Goal: Task Accomplishment & Management: Use online tool/utility

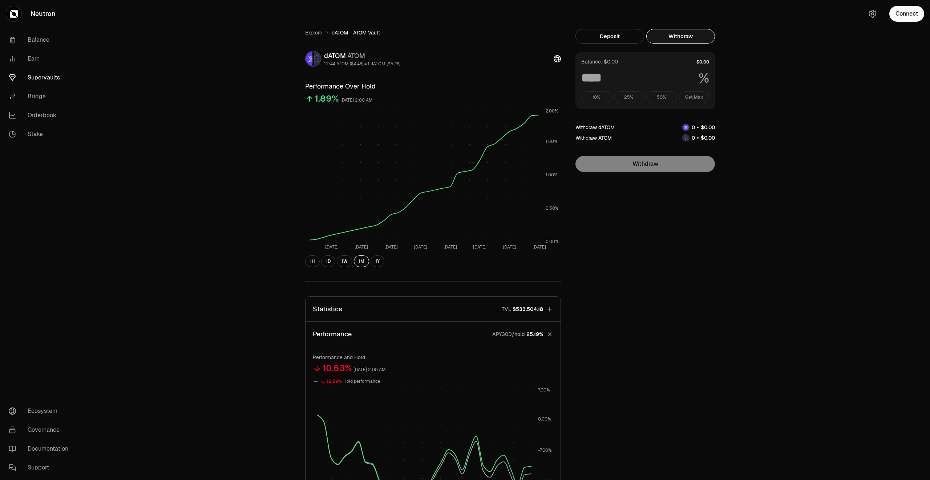
scroll to position [72, 0]
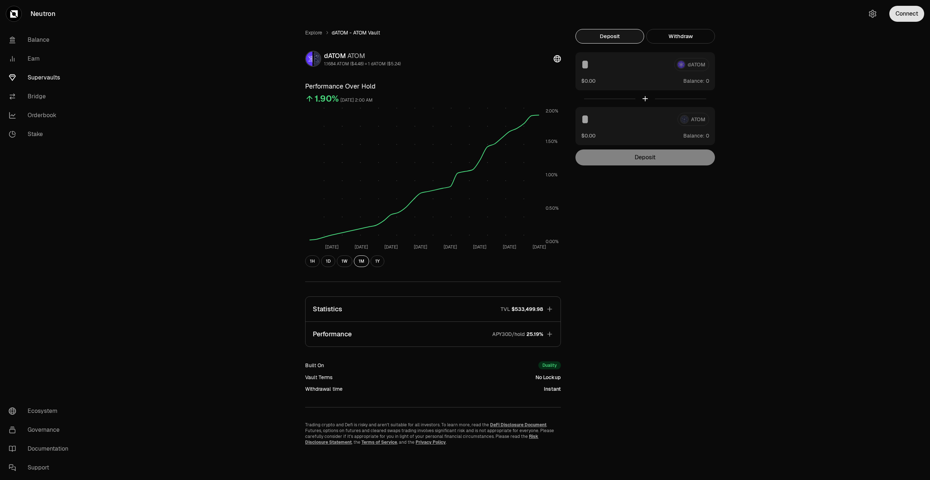
click at [902, 13] on button "Connect" at bounding box center [906, 14] width 35 height 16
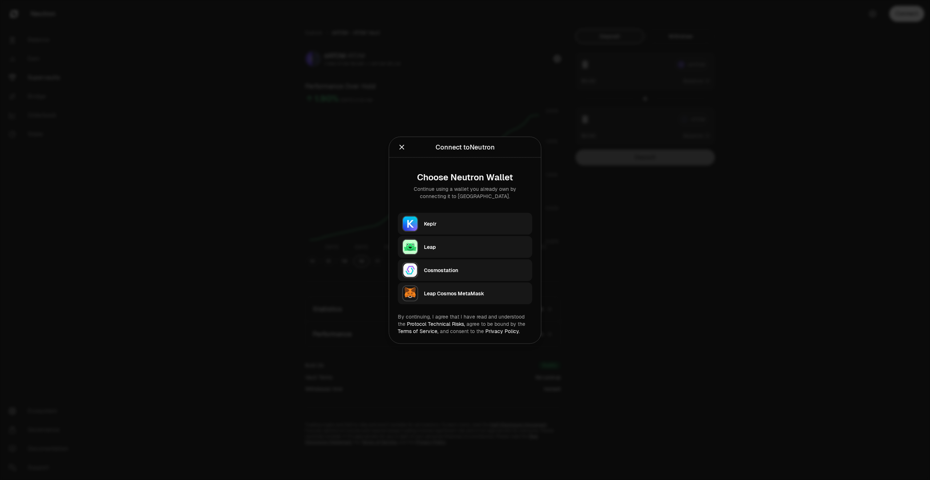
click at [439, 225] on div "Keplr" at bounding box center [476, 223] width 104 height 7
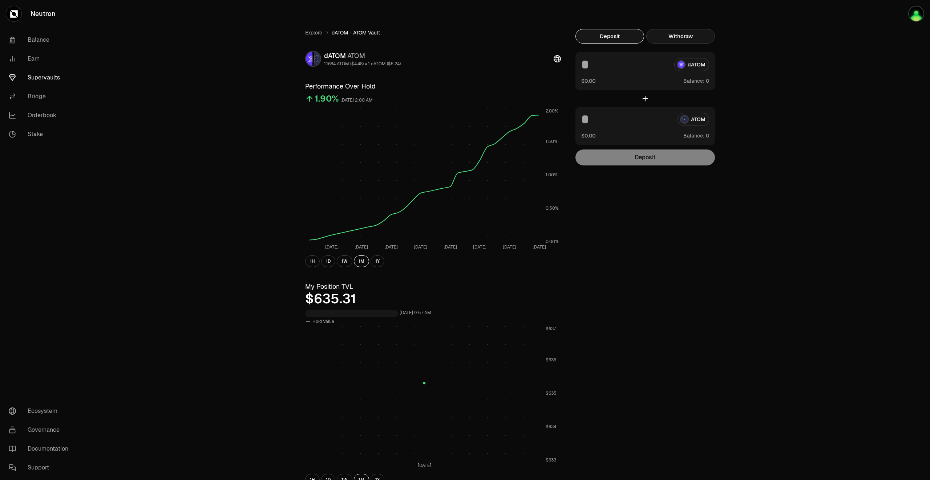
click at [692, 38] on button "Withdraw" at bounding box center [680, 36] width 69 height 15
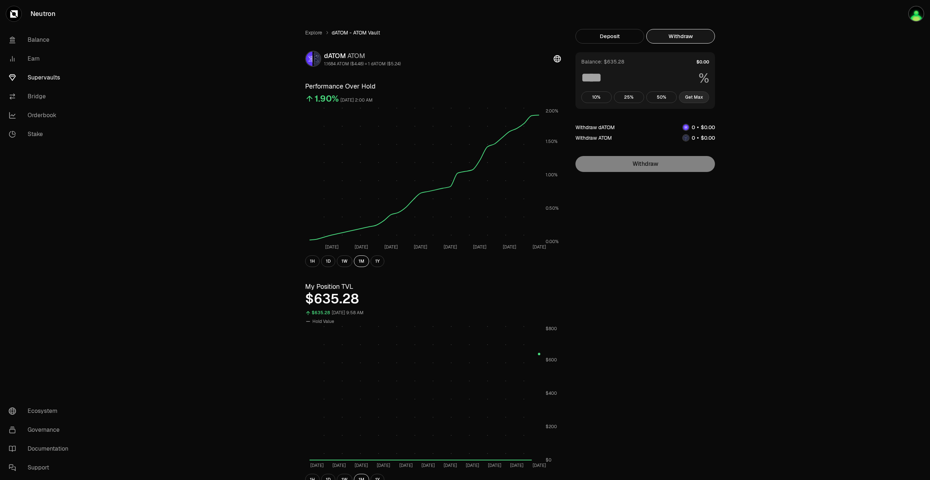
click at [702, 94] on button "Get Max" at bounding box center [694, 98] width 31 height 12
type input "***"
click at [41, 82] on link "Supervaults" at bounding box center [41, 77] width 76 height 19
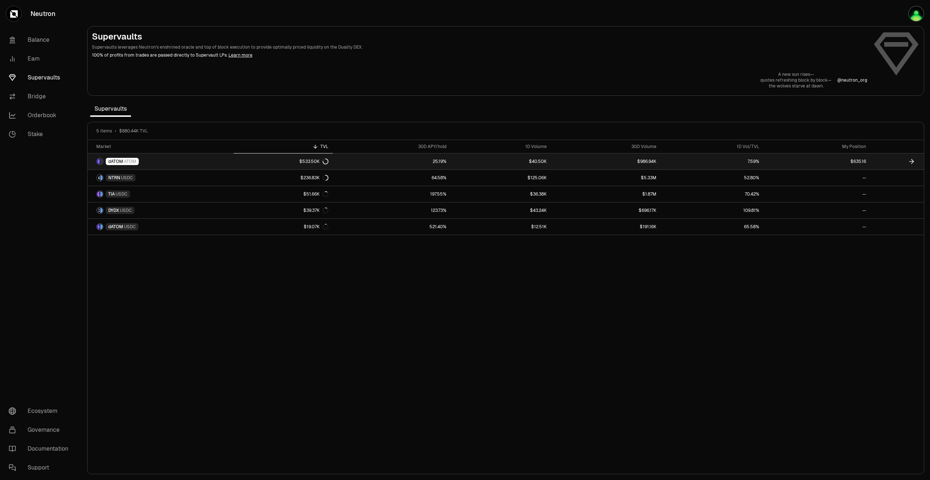
click at [439, 160] on link "25.19%" at bounding box center [392, 162] width 118 height 16
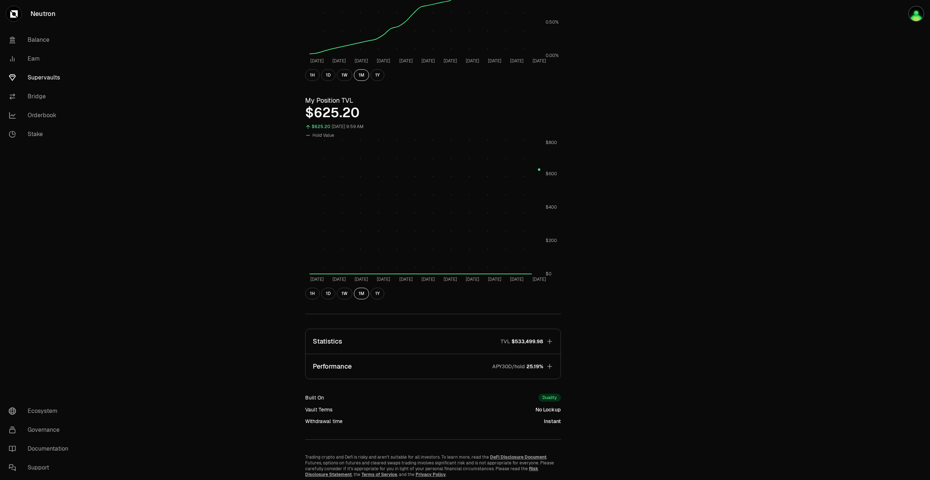
scroll to position [213, 0]
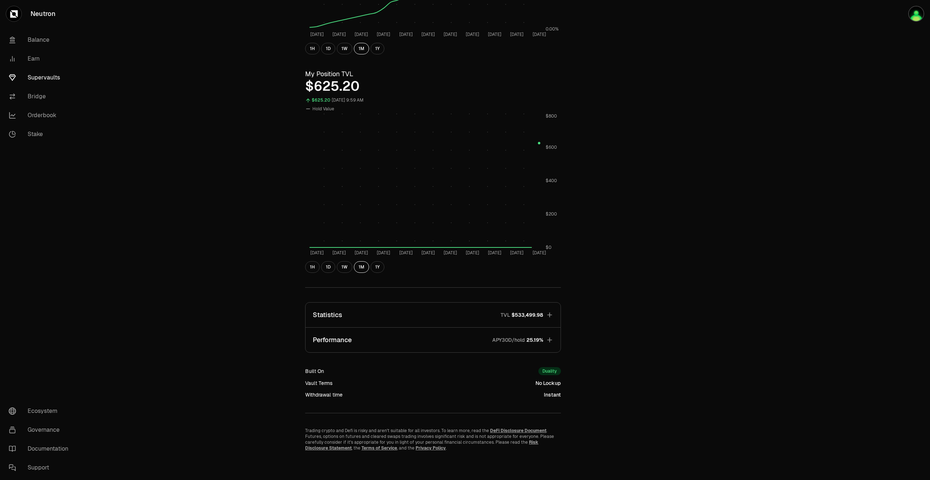
click at [552, 345] on button "Performance APY30D/hold 25.19%" at bounding box center [432, 340] width 255 height 25
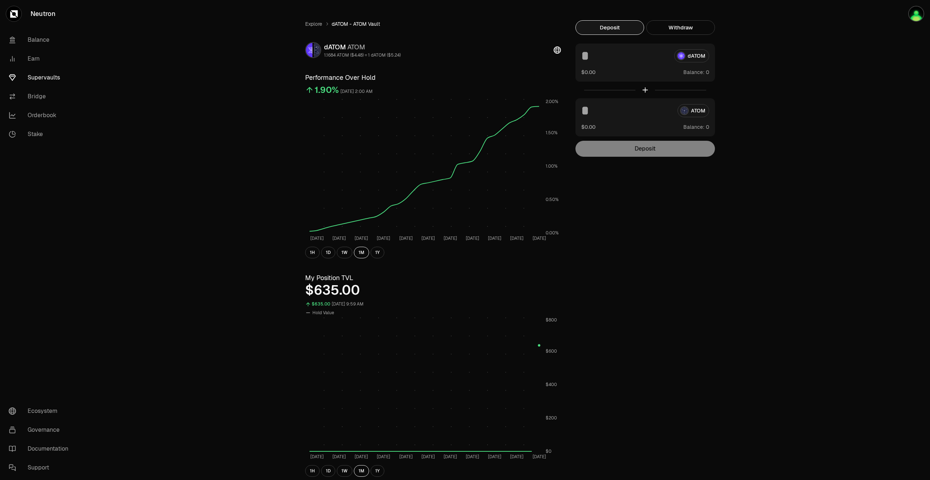
scroll to position [0, 0]
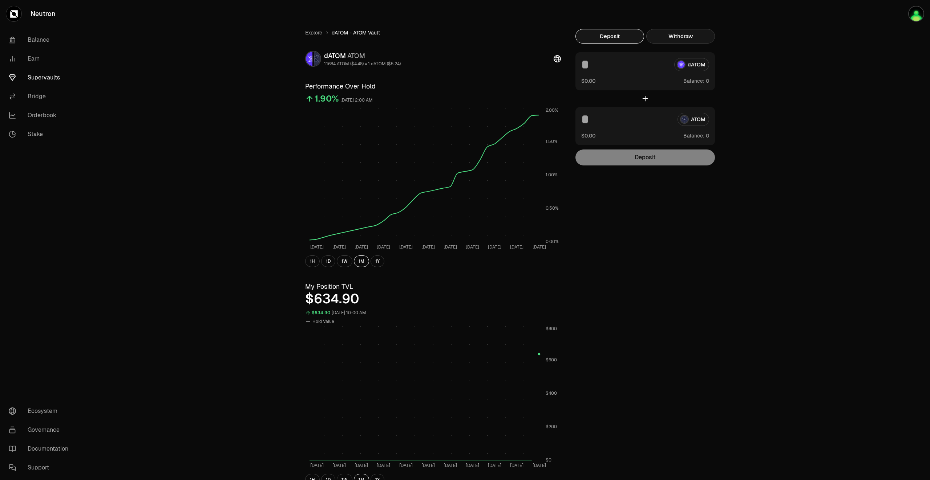
click at [686, 35] on button "Withdraw" at bounding box center [680, 36] width 69 height 15
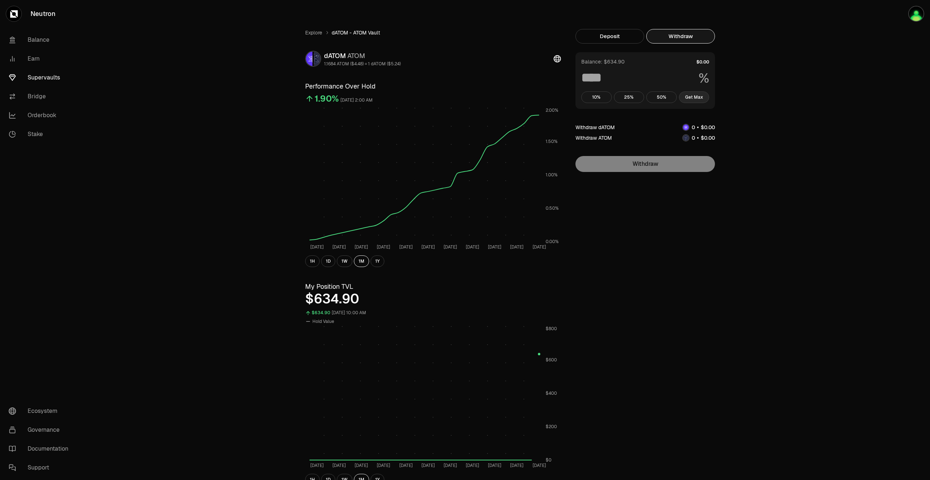
click at [700, 96] on button "Get Max" at bounding box center [694, 98] width 31 height 12
type input "***"
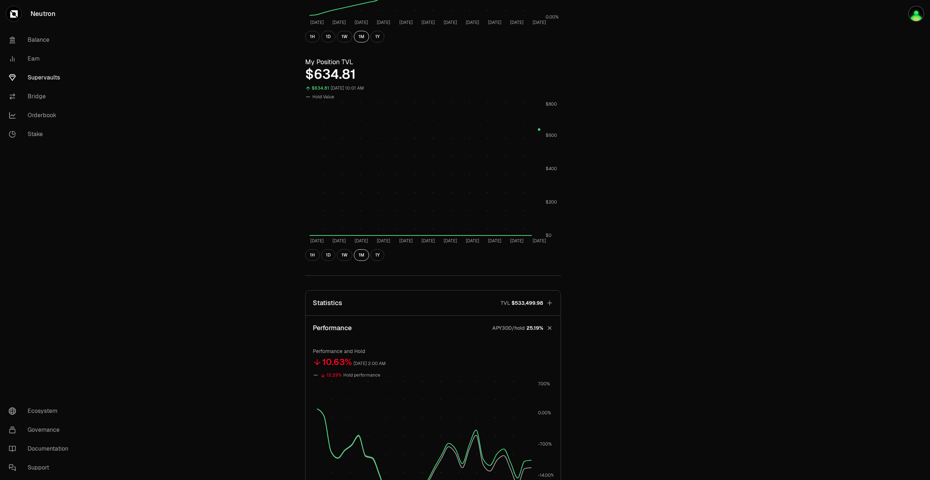
scroll to position [290, 0]
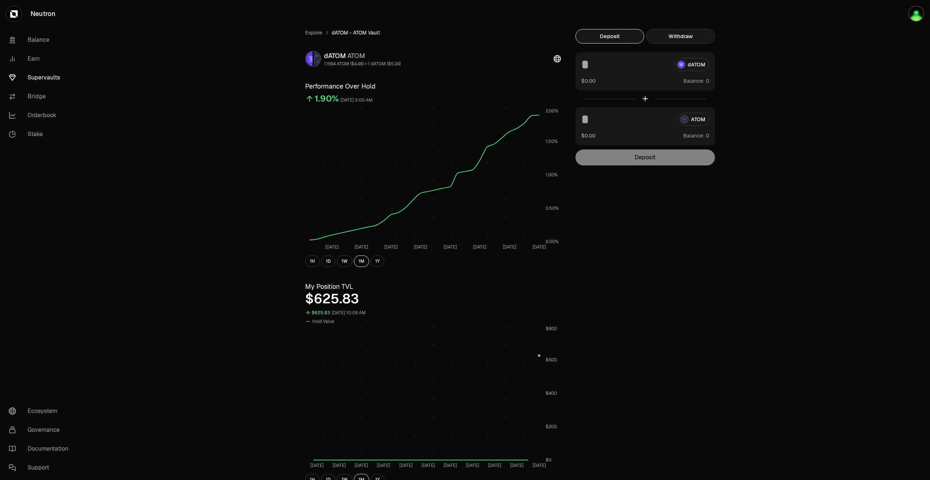
click at [675, 34] on button "Withdraw" at bounding box center [680, 36] width 69 height 15
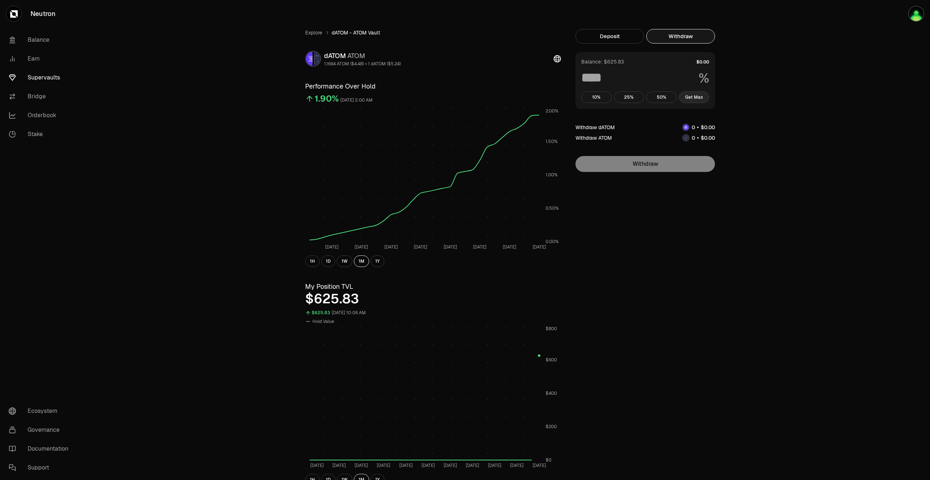
click at [698, 97] on button "Get Max" at bounding box center [694, 98] width 31 height 12
type input "***"
